Goal: Information Seeking & Learning: Understand process/instructions

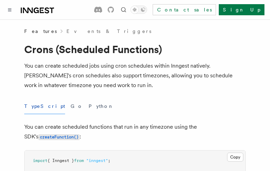
click at [36, 106] on button "TypeScript" at bounding box center [44, 106] width 41 height 16
click at [71, 106] on button "Go" at bounding box center [77, 106] width 12 height 16
